Goal: Task Accomplishment & Management: Manage account settings

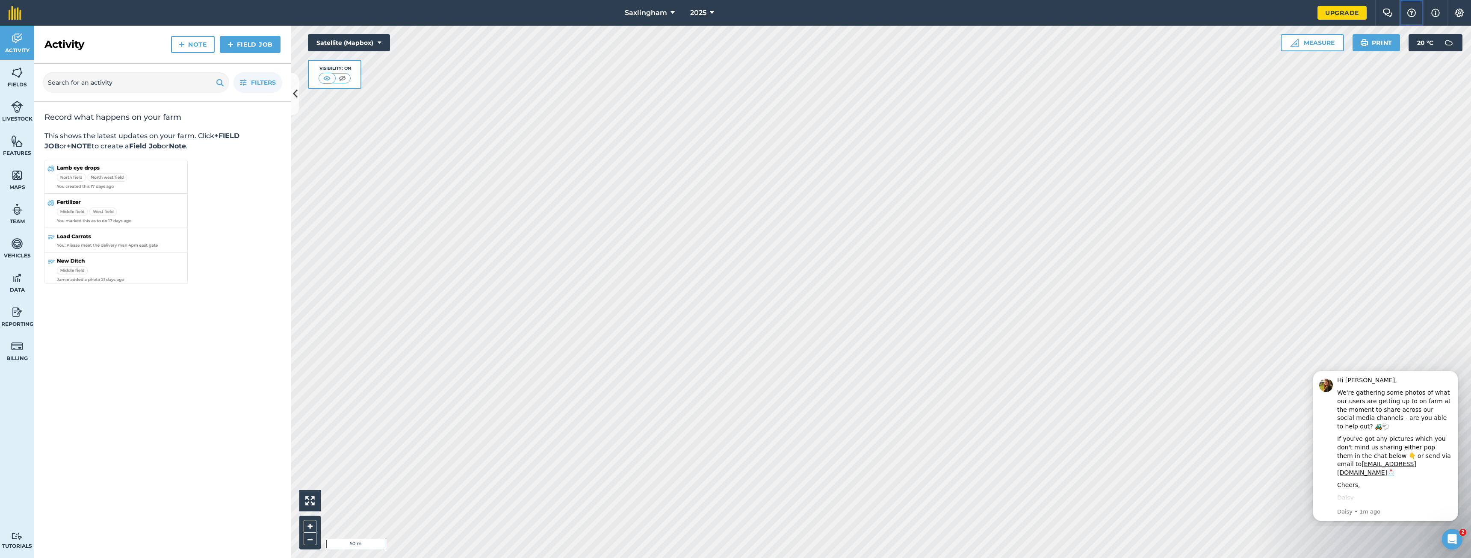
click at [1417, 9] on button "Help" at bounding box center [1411, 13] width 24 height 26
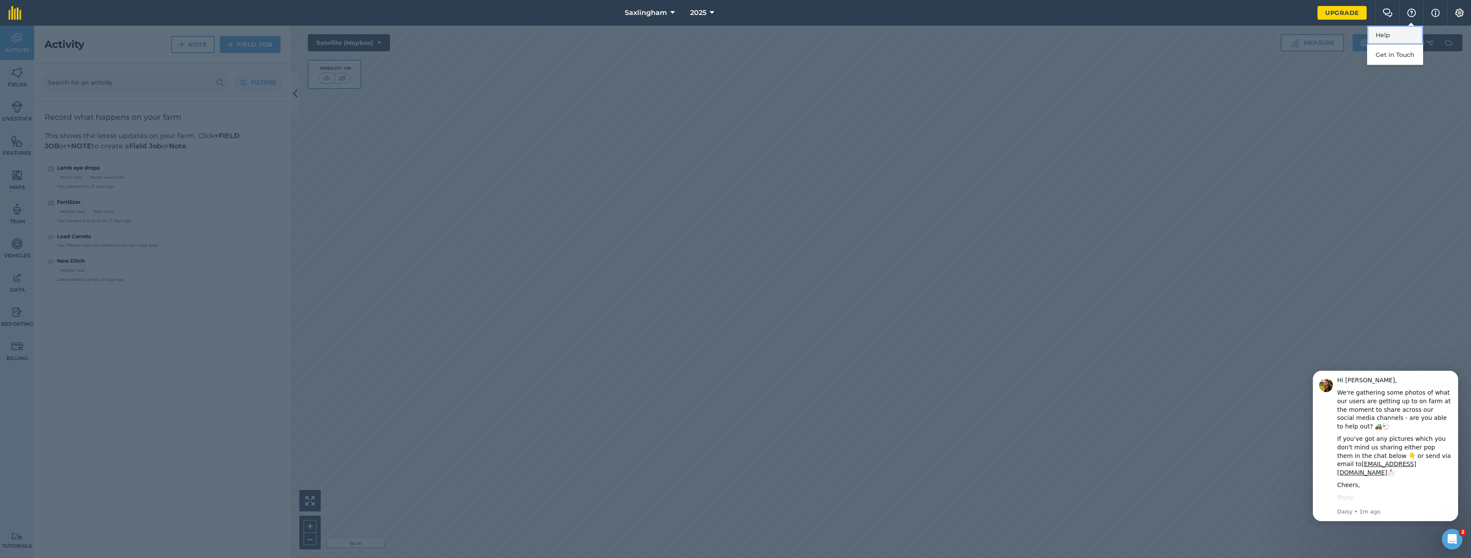
click at [1401, 31] on link "Help" at bounding box center [1395, 35] width 56 height 19
click at [1467, 15] on button "Settings" at bounding box center [1459, 13] width 24 height 26
click at [1443, 56] on button "My settings" at bounding box center [1440, 56] width 61 height 20
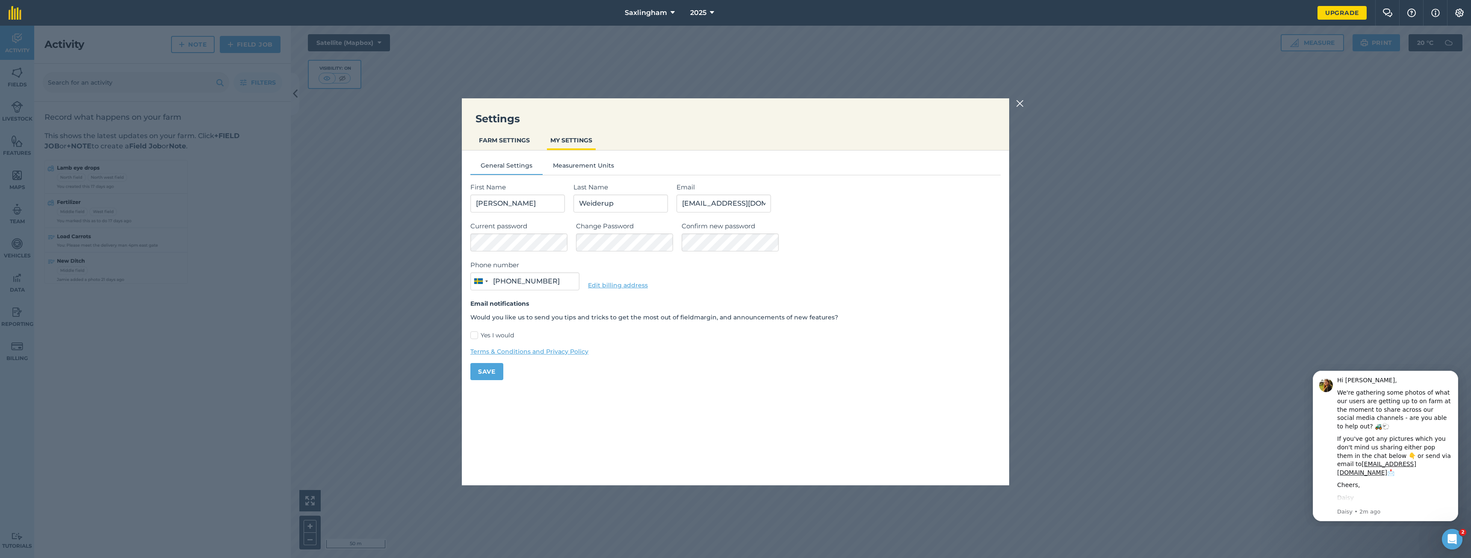
type input "[PHONE_NUMBER]"
drag, startPoint x: 548, startPoint y: 207, endPoint x: 533, endPoint y: 207, distance: 15.0
click at [533, 207] on div "First Name [PERSON_NAME] Name Weiderup Email [EMAIL_ADDRESS][DOMAIN_NAME]" at bounding box center [735, 197] width 530 height 30
type input "farm"
click at [501, 207] on input "[PERSON_NAME]" at bounding box center [517, 204] width 94 height 18
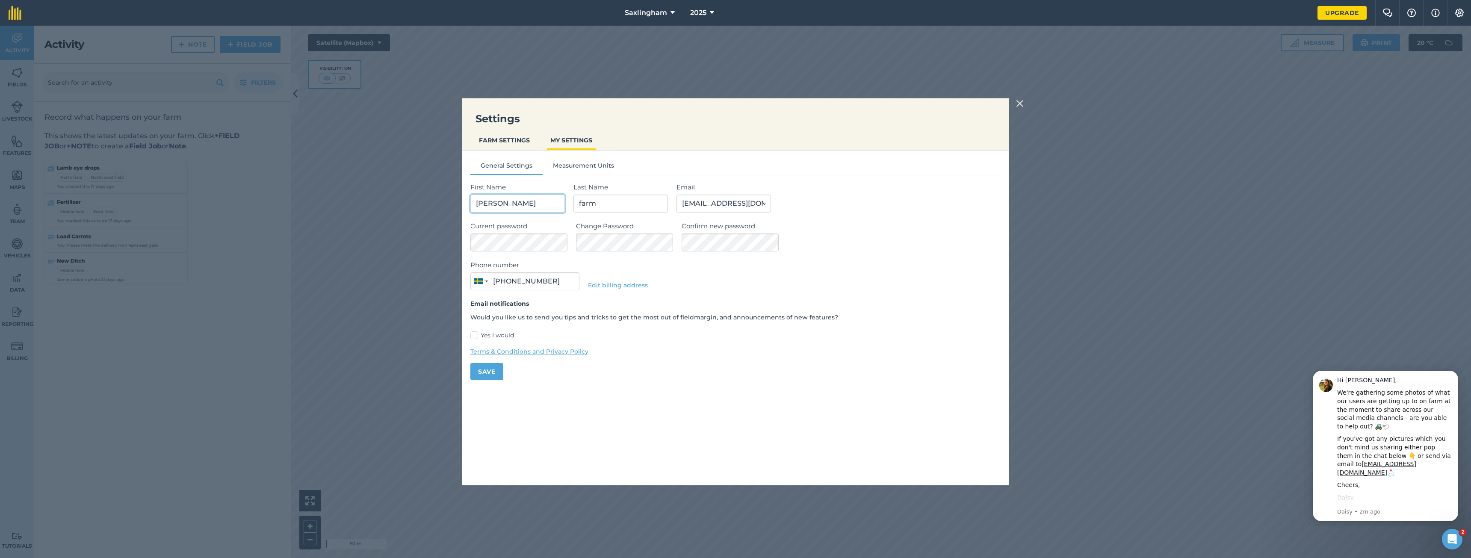
click at [500, 207] on input "[PERSON_NAME]" at bounding box center [517, 204] width 94 height 18
type input "adwa"
click at [489, 372] on button "Save" at bounding box center [486, 371] width 33 height 17
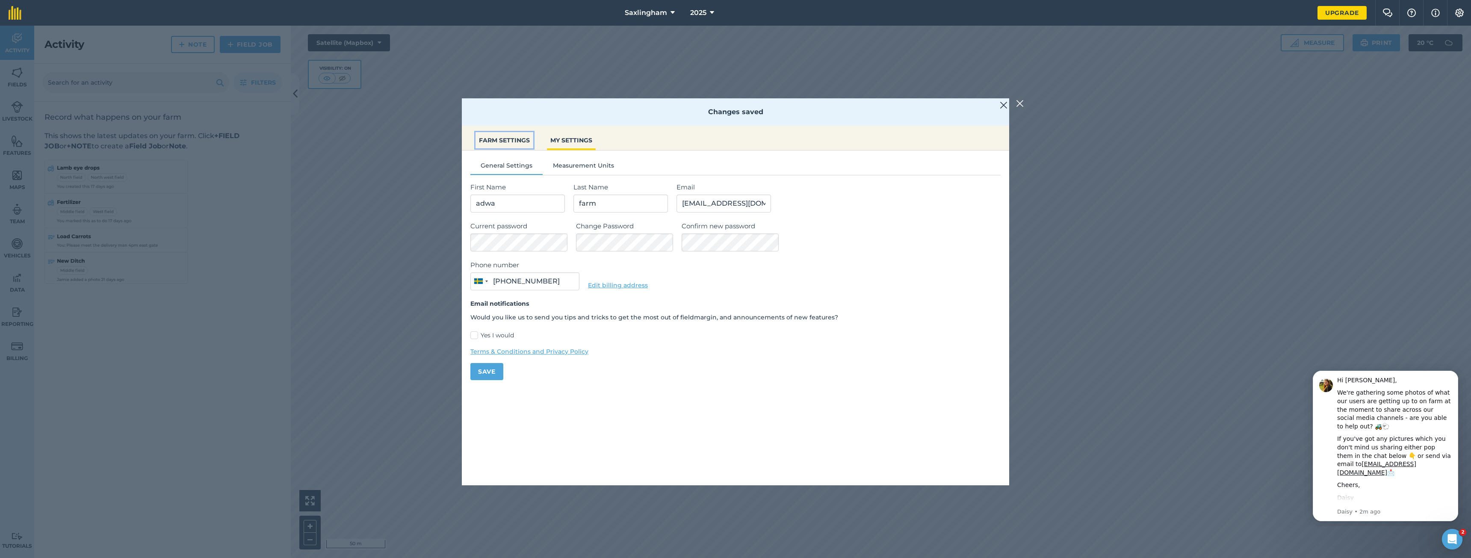
click at [511, 137] on button "FARM SETTINGS" at bounding box center [504, 140] width 58 height 16
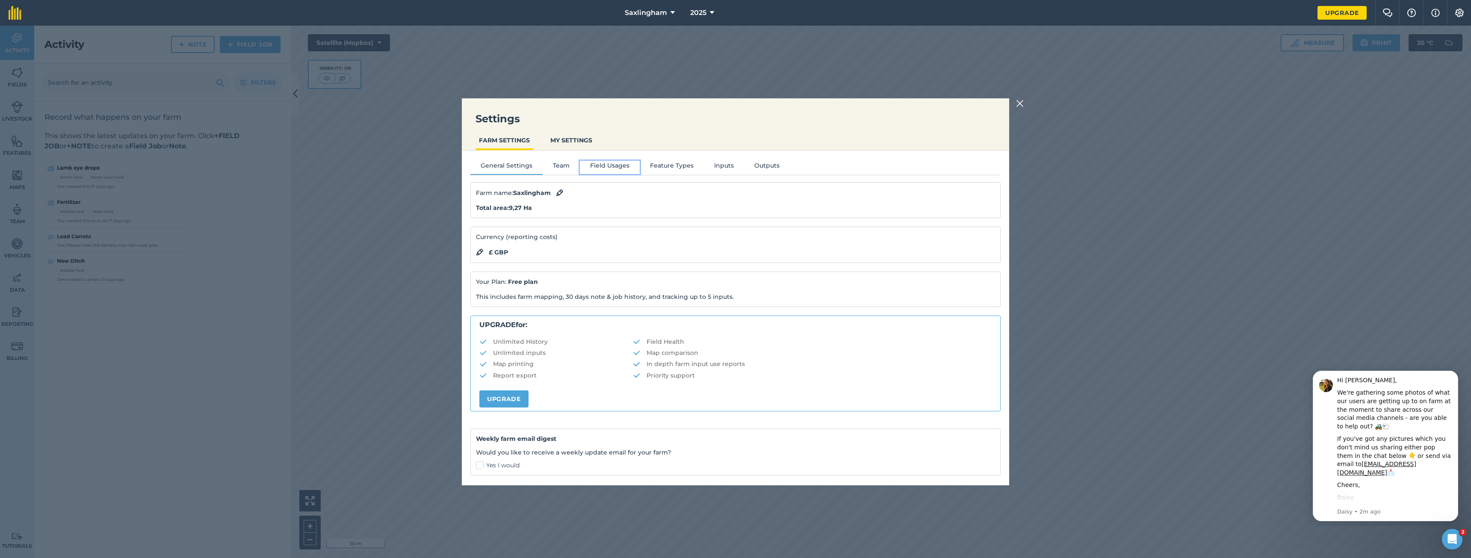
click at [597, 165] on button "Field Usages" at bounding box center [610, 167] width 60 height 13
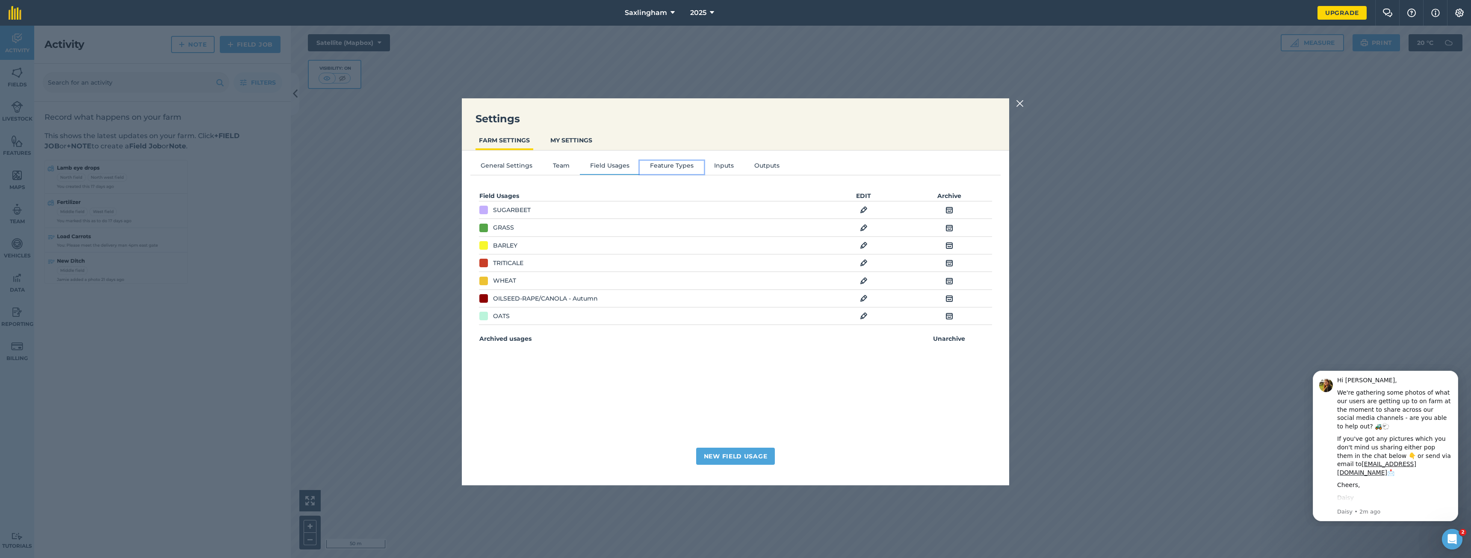
click at [667, 165] on button "Feature Types" at bounding box center [672, 167] width 64 height 13
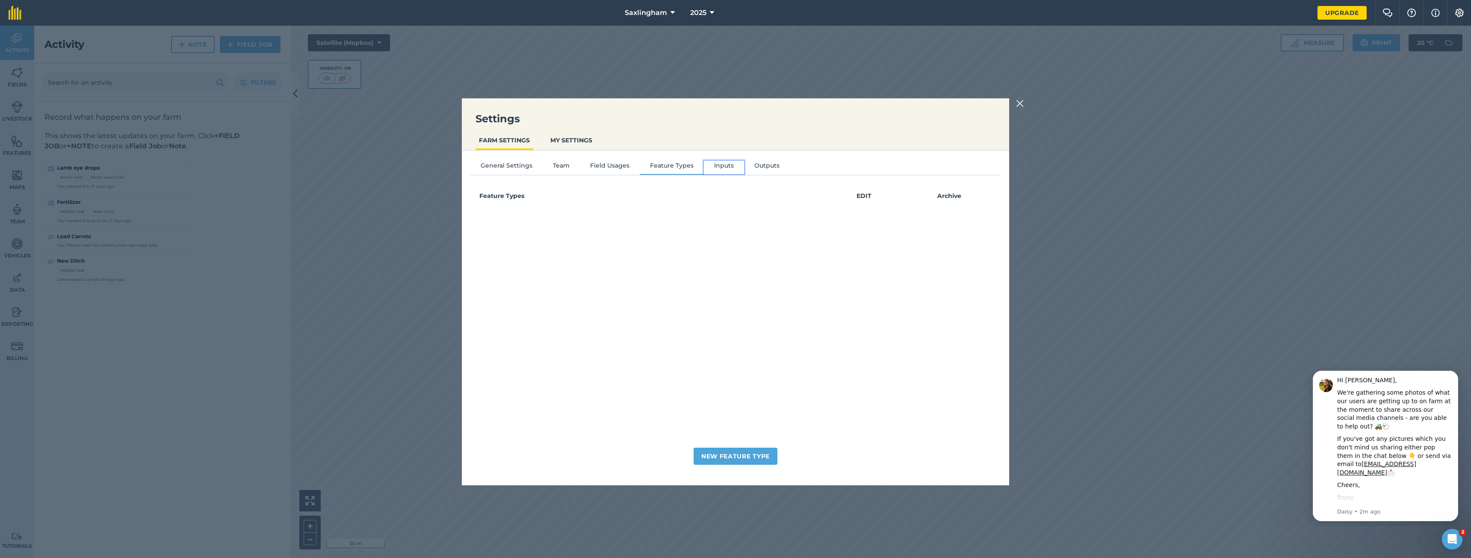
click at [725, 165] on button "Inputs" at bounding box center [724, 167] width 40 height 13
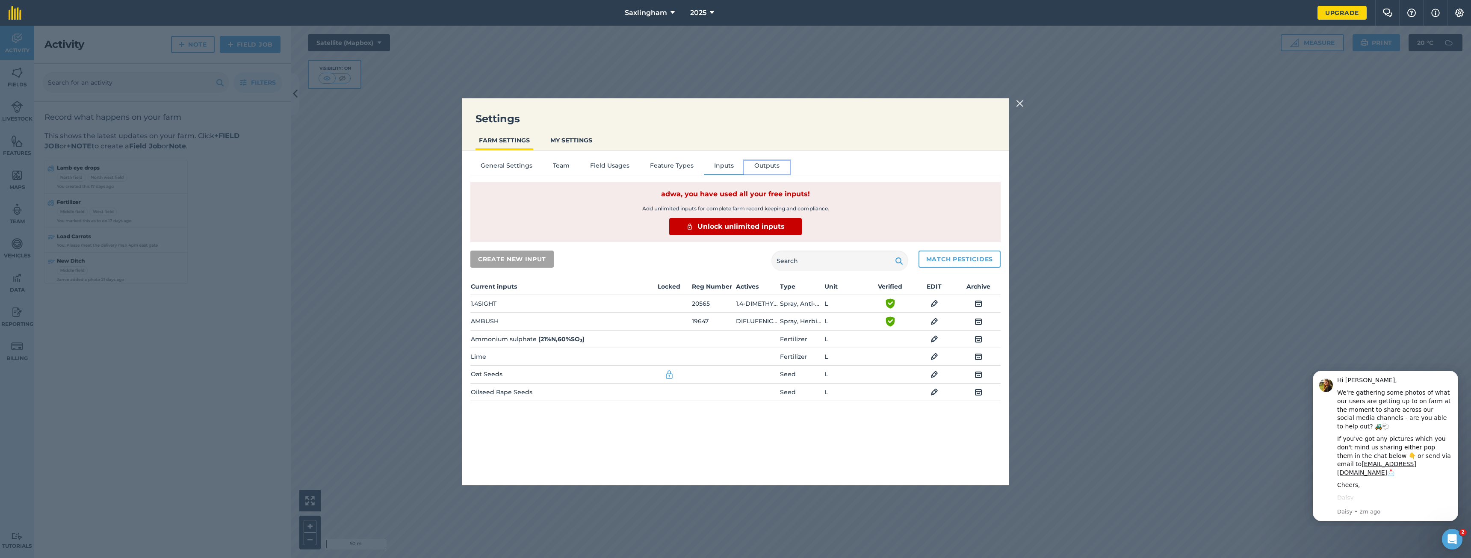
click at [761, 163] on button "Outputs" at bounding box center [767, 167] width 46 height 13
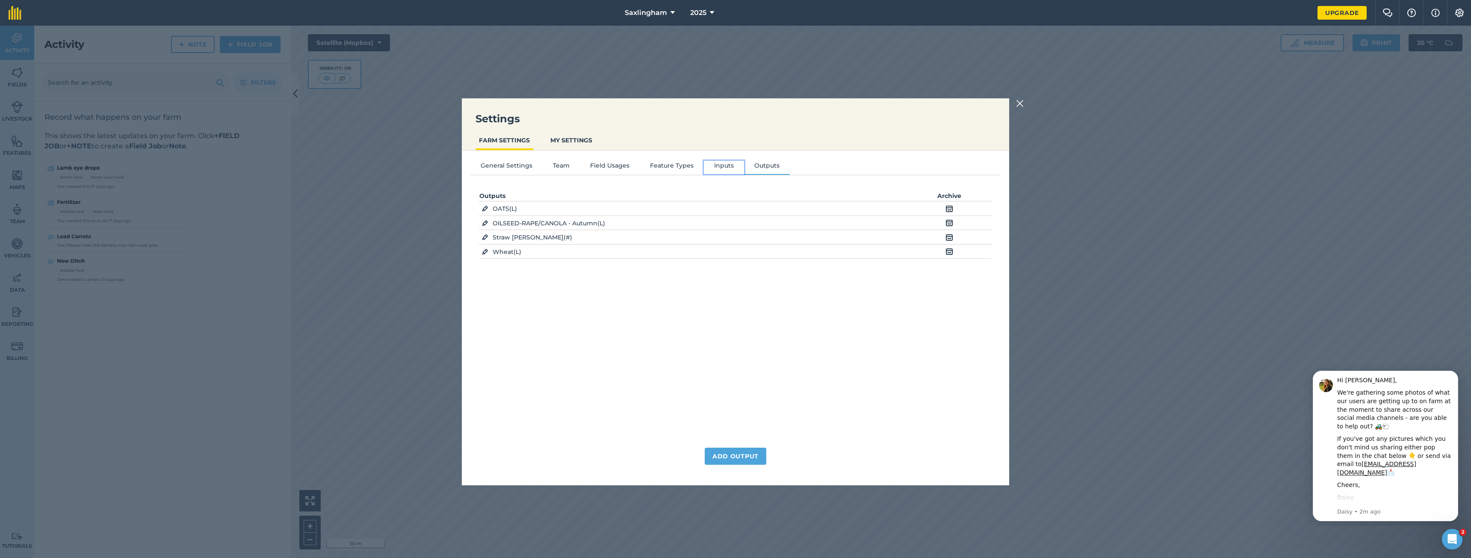
click at [715, 164] on button "Inputs" at bounding box center [724, 167] width 40 height 13
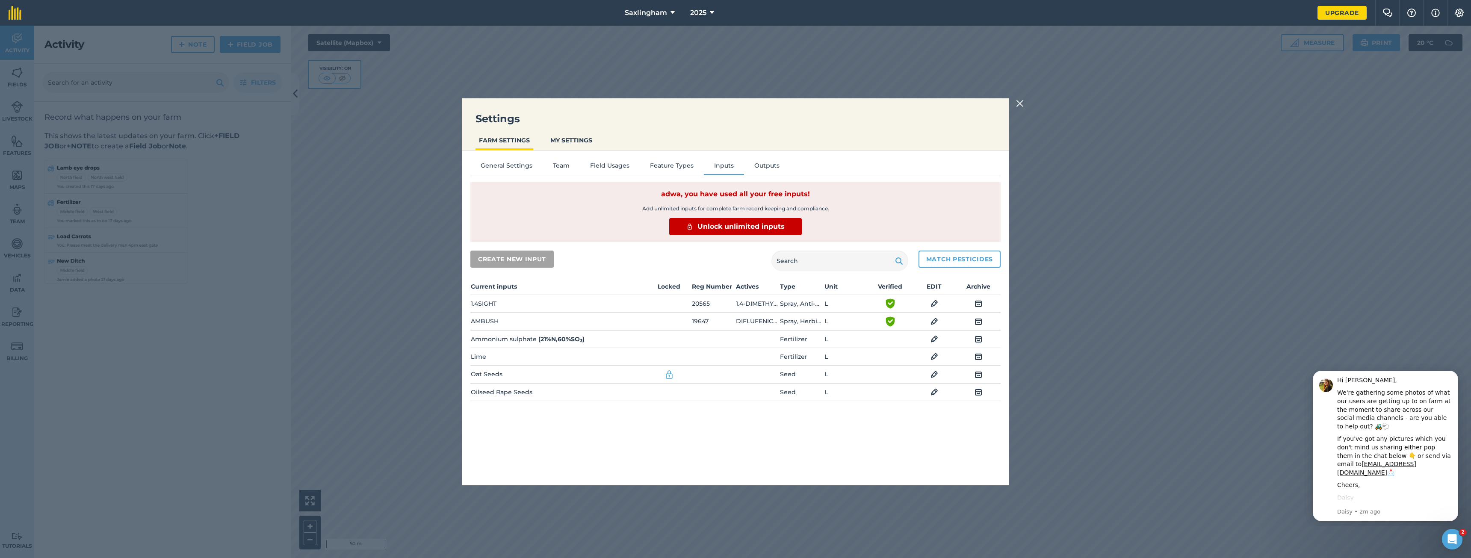
click at [1018, 104] on img at bounding box center [1020, 103] width 8 height 10
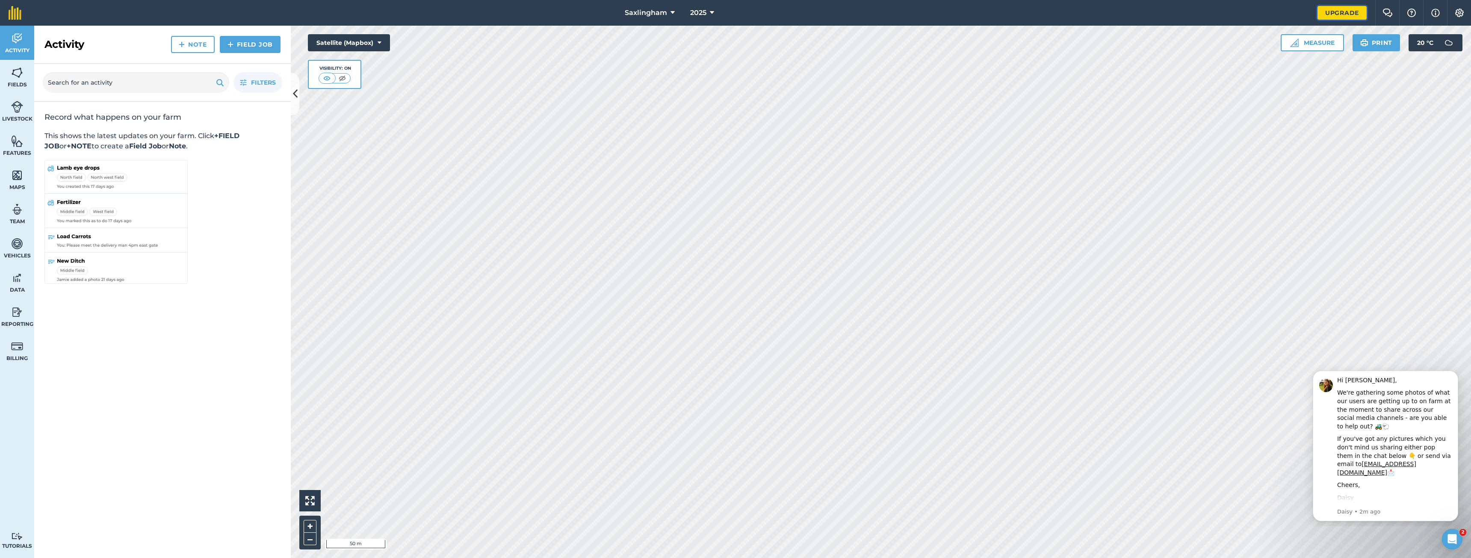
click at [1330, 12] on link "Upgrade" at bounding box center [1341, 13] width 49 height 14
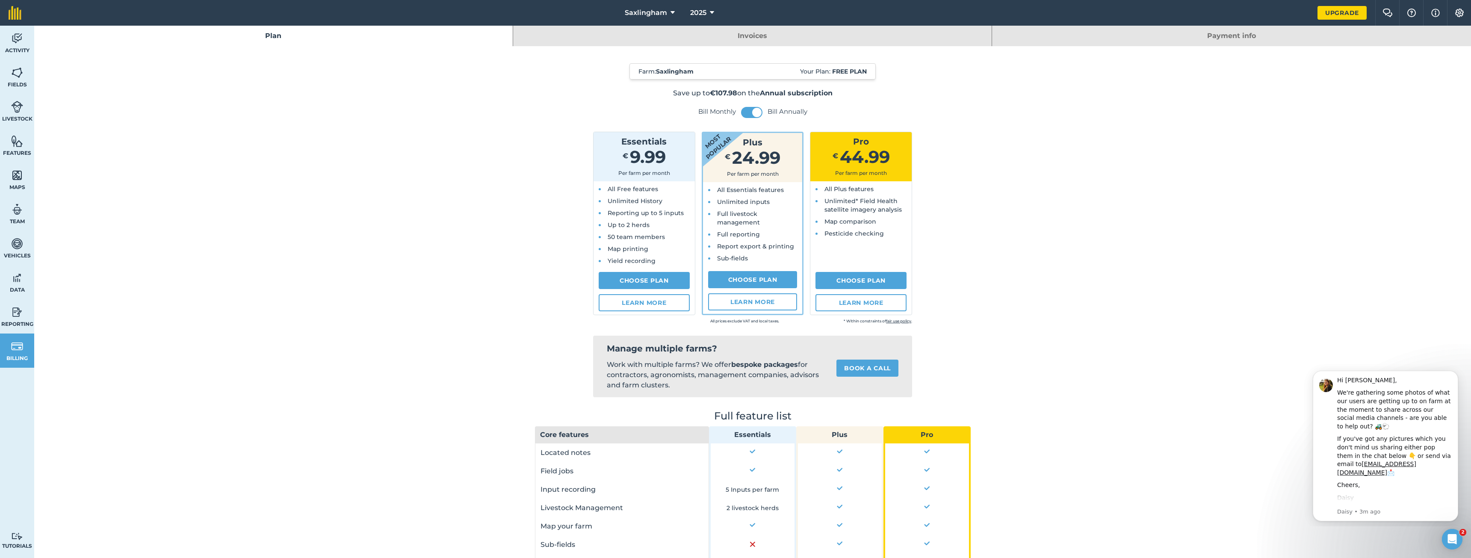
click at [733, 37] on link "Invoices" at bounding box center [752, 36] width 478 height 21
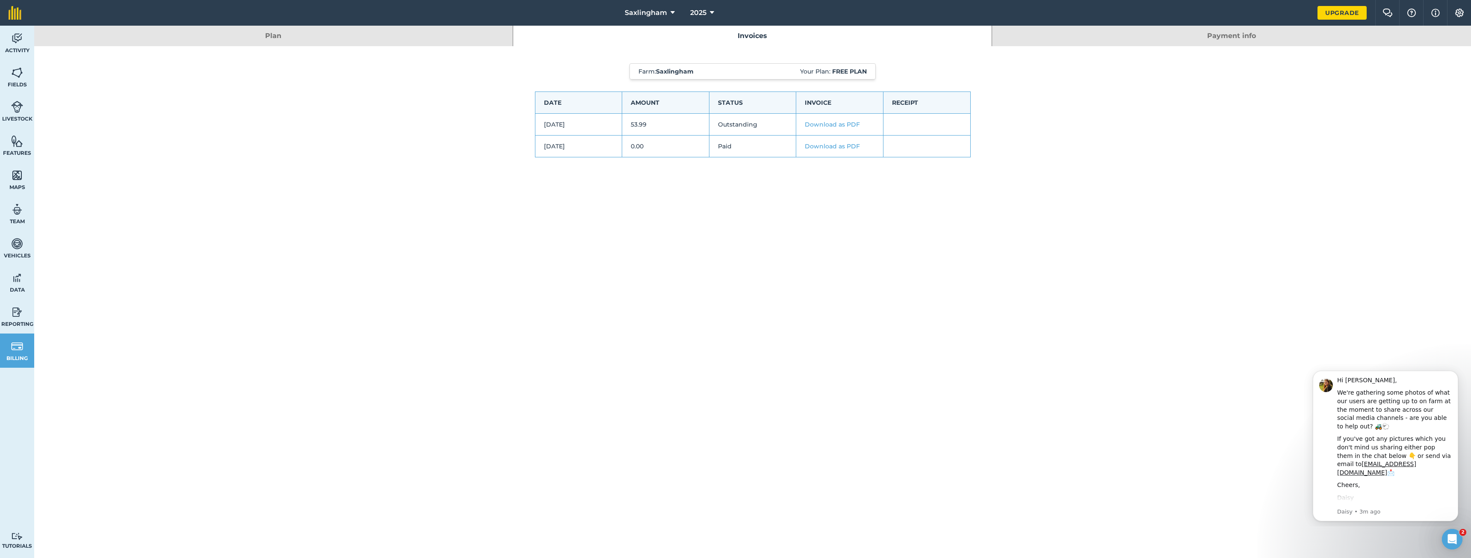
click at [831, 127] on link "Download as PDF" at bounding box center [832, 125] width 55 height 8
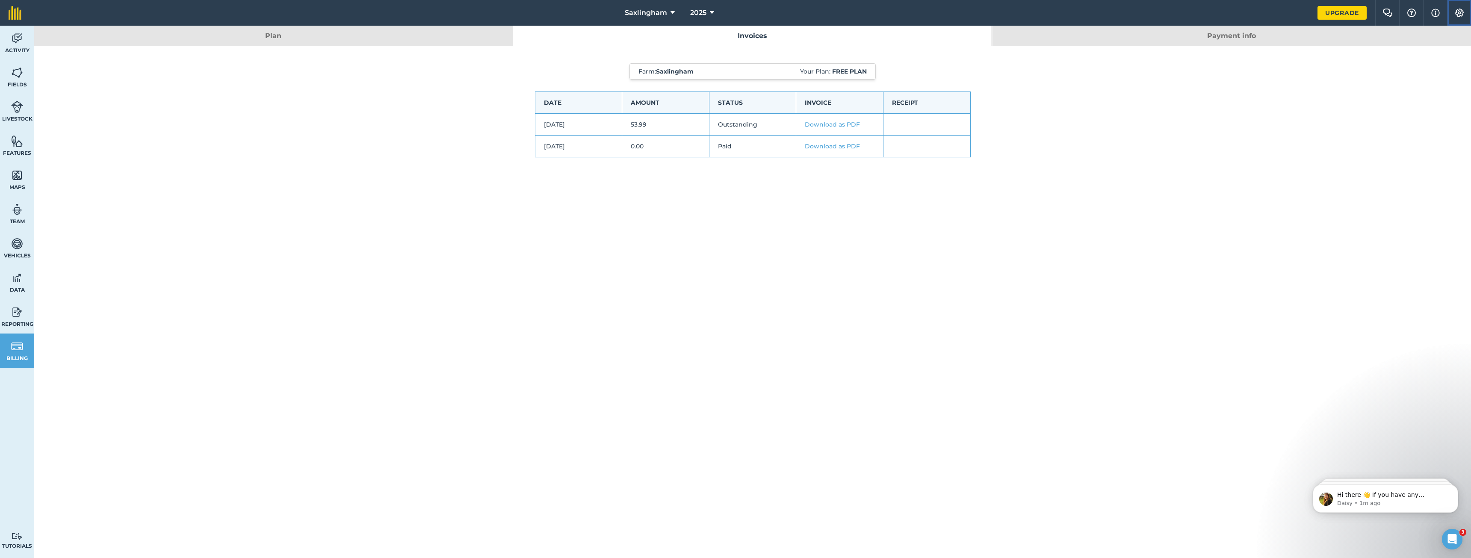
click at [1455, 12] on img at bounding box center [1459, 13] width 10 height 9
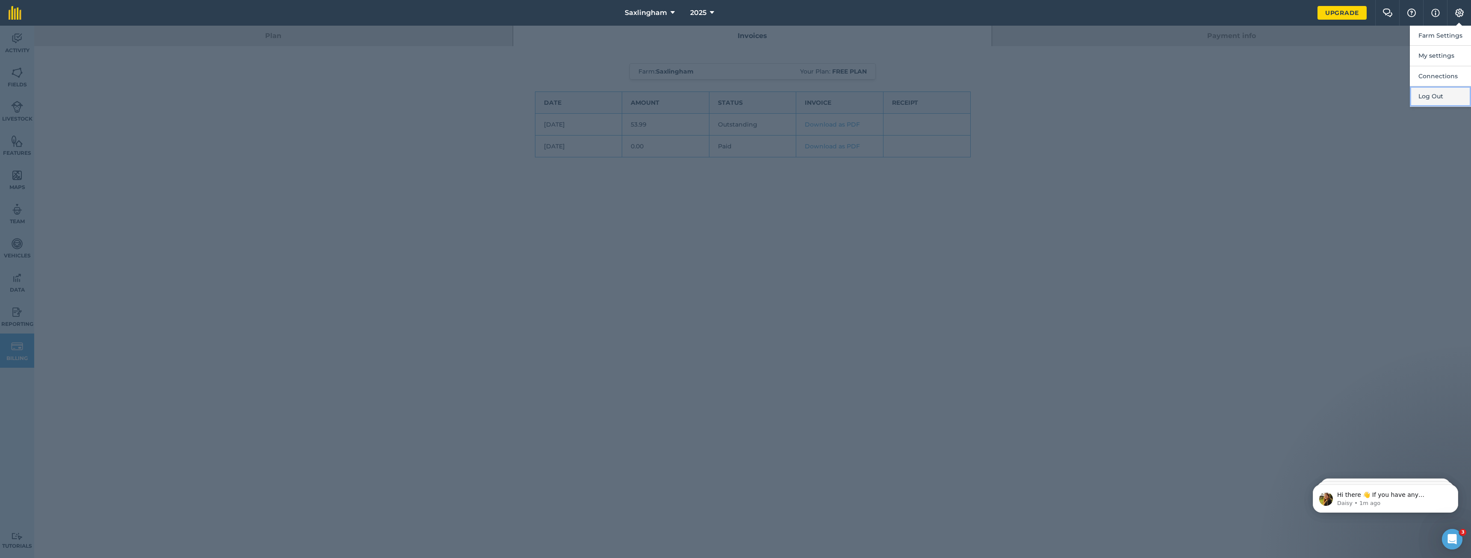
click at [1445, 100] on button "Log Out" at bounding box center [1440, 96] width 61 height 20
